Goal: Information Seeking & Learning: Learn about a topic

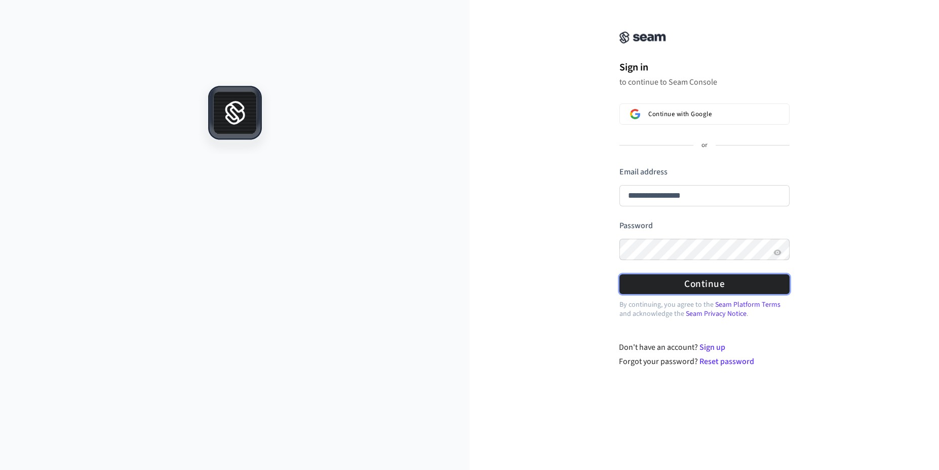
click at [661, 236] on form "**********" at bounding box center [705, 230] width 170 height 128
click at [641, 280] on button "Continue" at bounding box center [705, 284] width 170 height 20
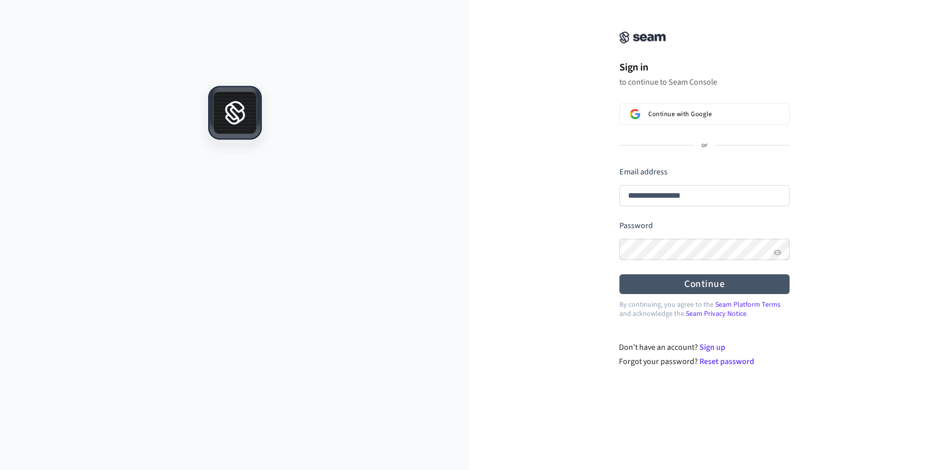
type input "**********"
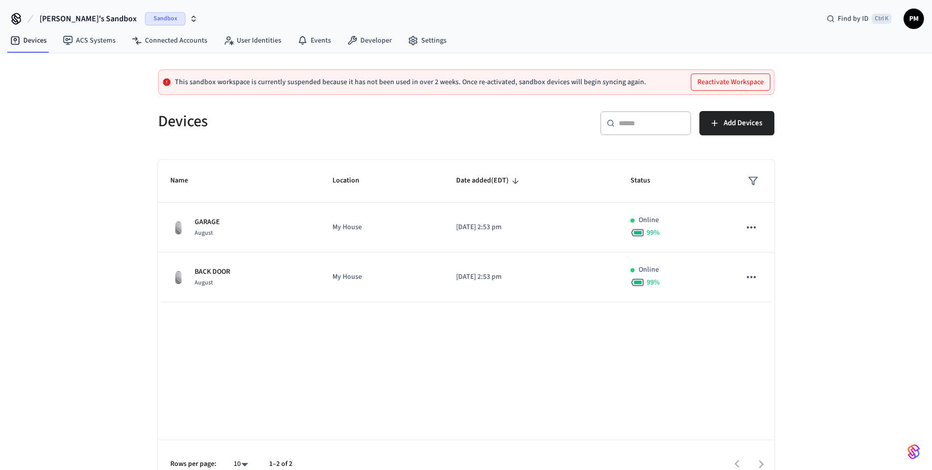
click at [145, 19] on span "Sandbox" at bounding box center [165, 18] width 41 height 13
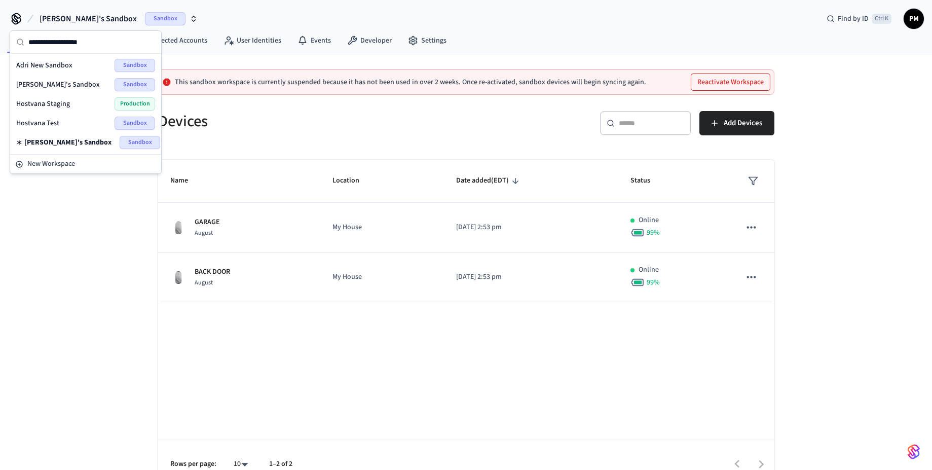
click at [64, 104] on span "Hostvana Staging" at bounding box center [43, 104] width 54 height 10
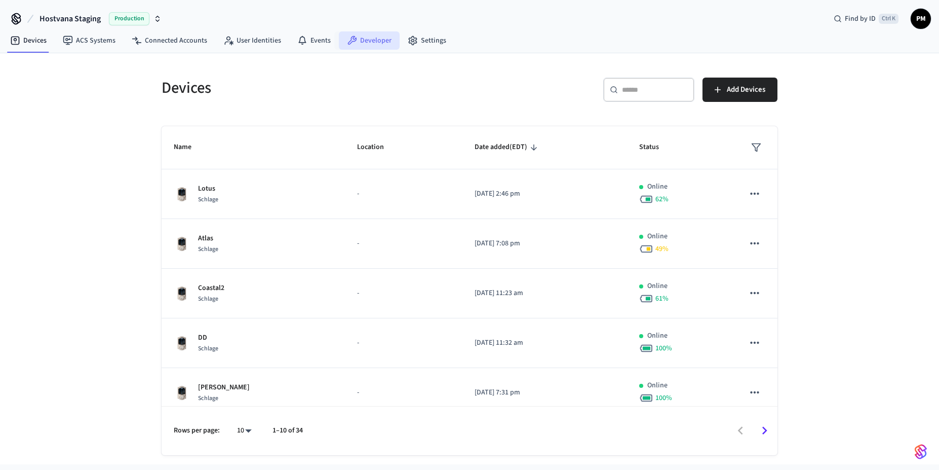
click at [353, 41] on icon at bounding box center [352, 40] width 10 height 10
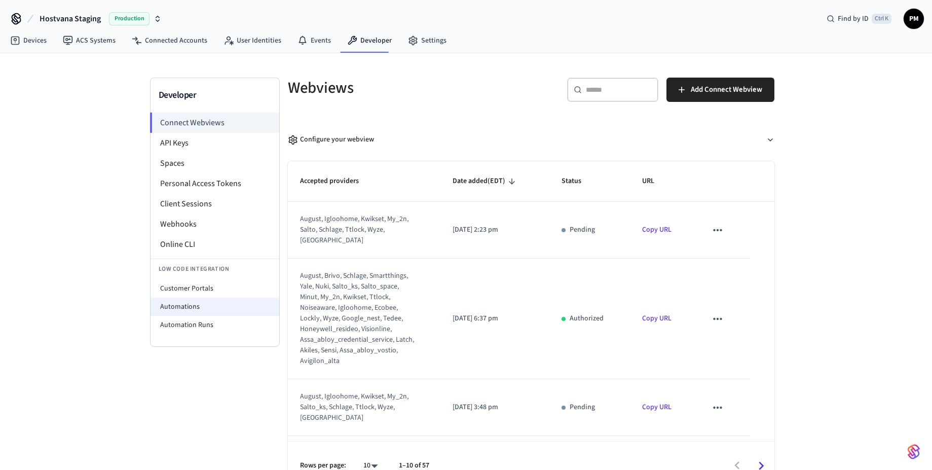
click at [194, 308] on li "Automations" at bounding box center [214, 306] width 129 height 18
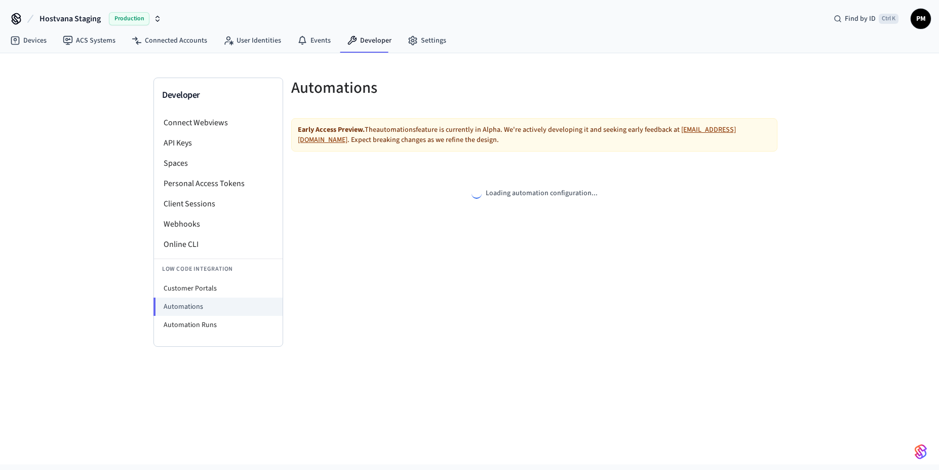
select select "**********"
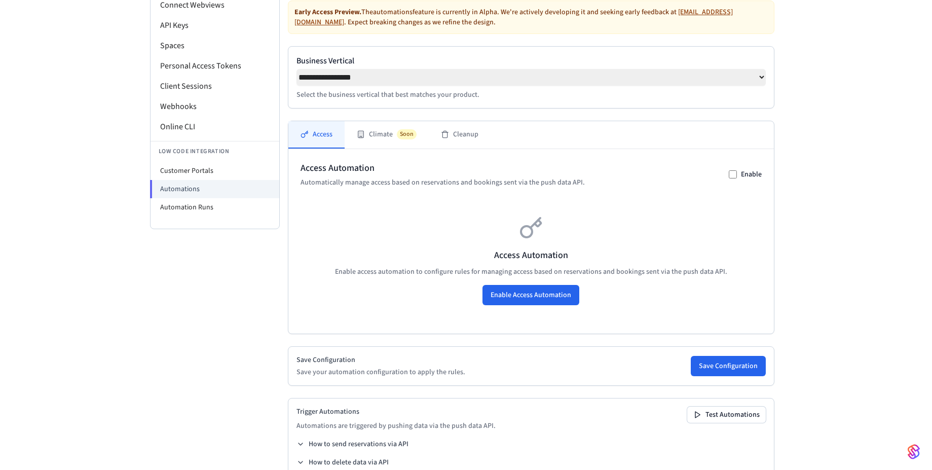
scroll to position [122, 0]
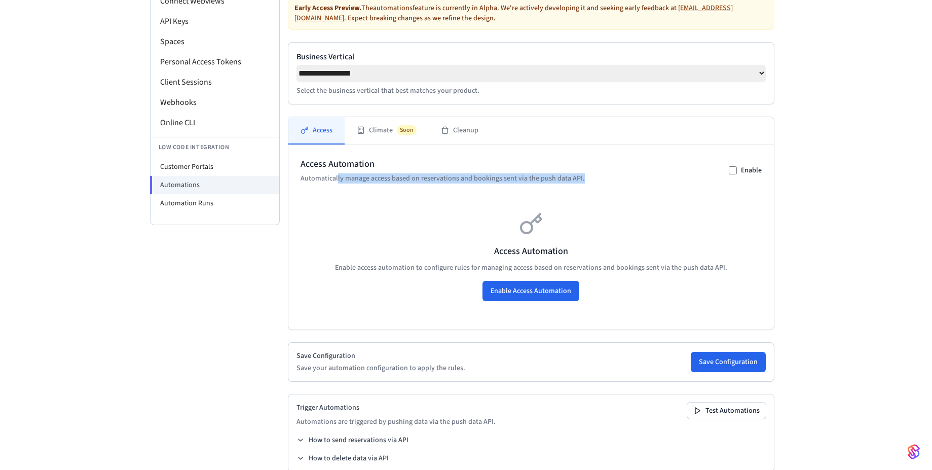
drag, startPoint x: 337, startPoint y: 184, endPoint x: 588, endPoint y: 180, distance: 250.9
click at [588, 180] on div "Access Automation Automatically manage access based on reservations and booking…" at bounding box center [530, 170] width 461 height 26
drag, startPoint x: 314, startPoint y: 181, endPoint x: 470, endPoint y: 178, distance: 156.1
click at [470, 178] on p "Automatically manage access based on reservations and bookings sent via the pus…" at bounding box center [442, 178] width 284 height 10
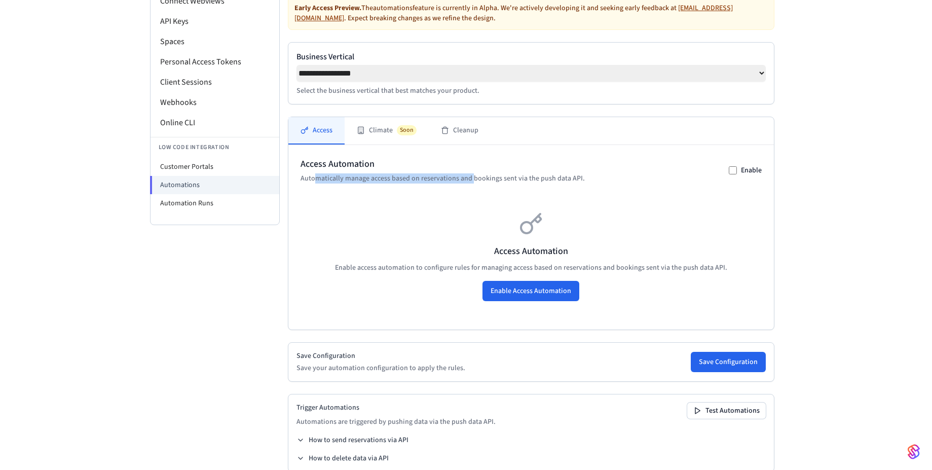
click at [470, 178] on p "Automatically manage access based on reservations and bookings sent via the pus…" at bounding box center [442, 178] width 284 height 10
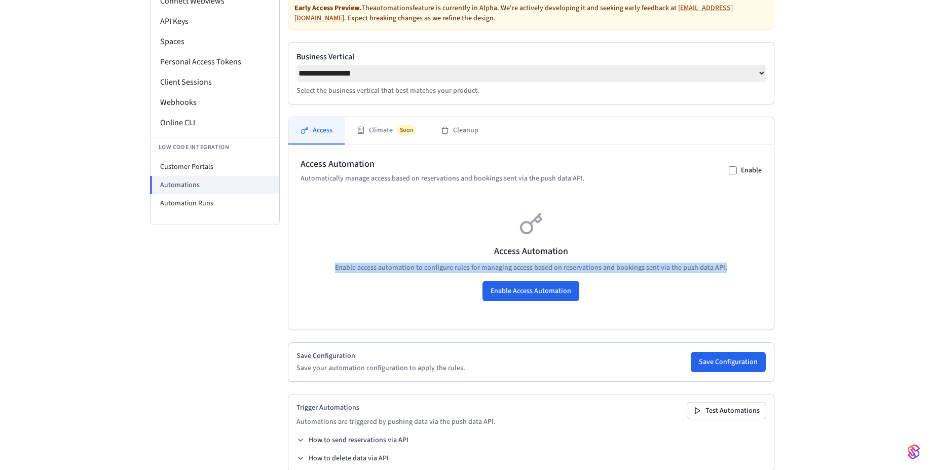
drag, startPoint x: 336, startPoint y: 274, endPoint x: 742, endPoint y: 274, distance: 406.4
click at [742, 273] on p "Enable access automation to configure rules for managing access based on reserv…" at bounding box center [530, 267] width 461 height 10
click at [743, 273] on p "Enable access automation to configure rules for managing access based on reserv…" at bounding box center [530, 267] width 461 height 10
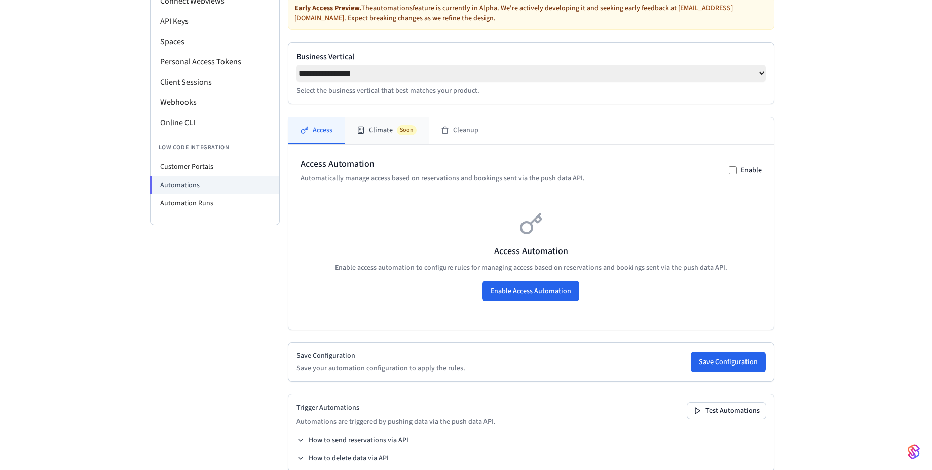
click at [366, 135] on button "Climate Soon" at bounding box center [387, 130] width 84 height 27
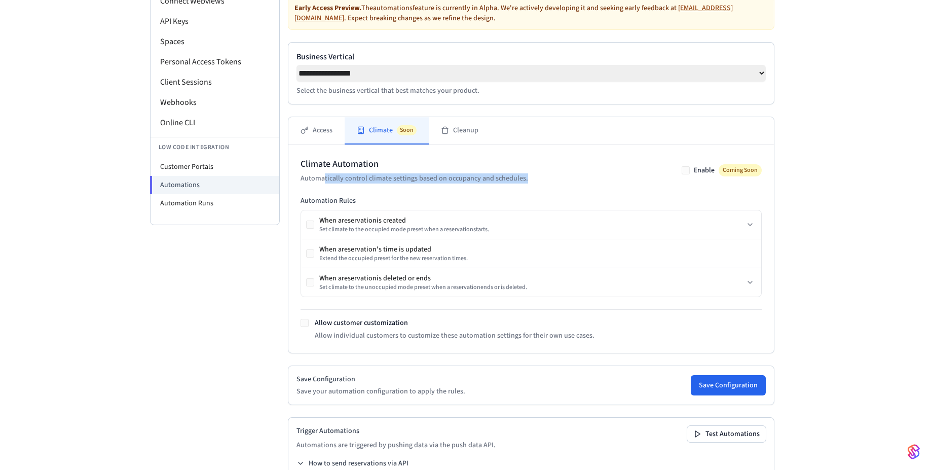
drag, startPoint x: 325, startPoint y: 180, endPoint x: 526, endPoint y: 182, distance: 201.7
click at [526, 182] on div "Climate Automation Automatically control climate settings based on occupancy an…" at bounding box center [530, 170] width 461 height 26
click at [527, 182] on div "Climate Automation Automatically control climate settings based on occupancy an…" at bounding box center [530, 170] width 461 height 26
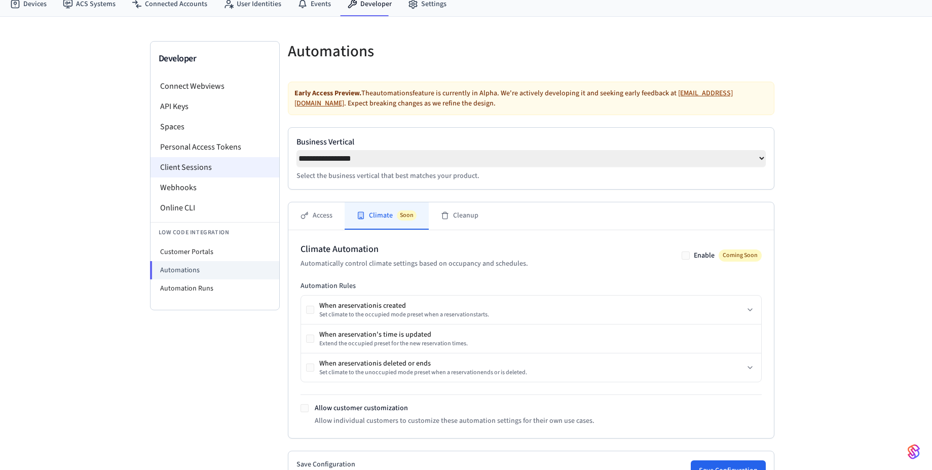
scroll to position [0, 0]
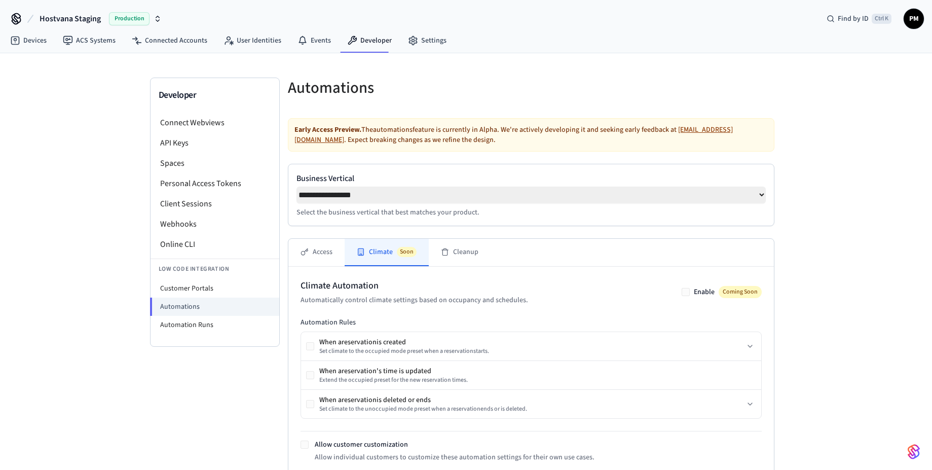
click at [131, 18] on span "Production" at bounding box center [129, 18] width 41 height 13
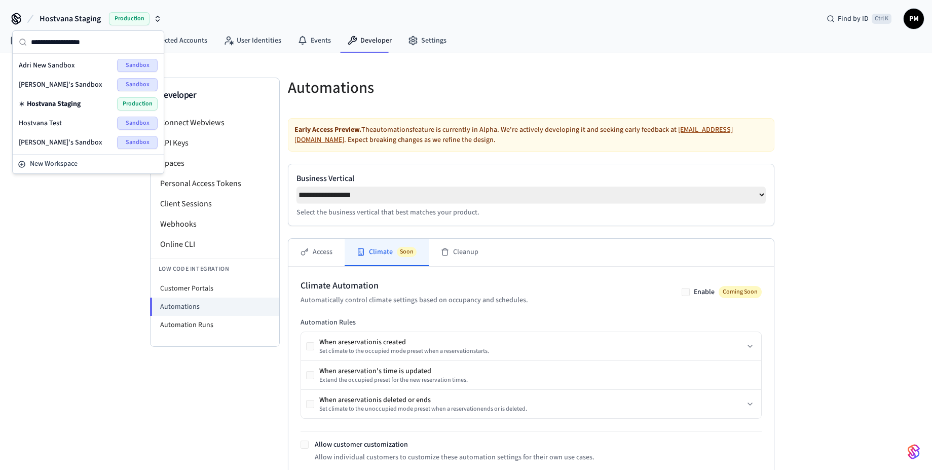
click at [247, 14] on div "Hostvana Staging Production Find by ID Ctrl K PM" at bounding box center [466, 14] width 932 height 29
